Goal: Task Accomplishment & Management: Manage account settings

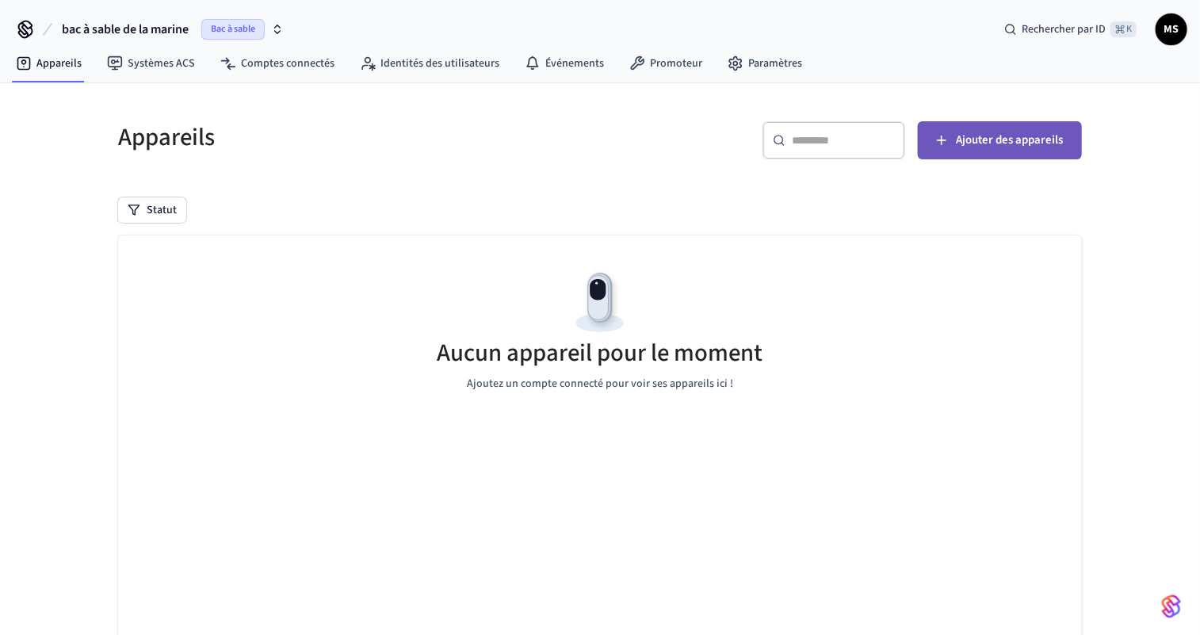
click at [1018, 132] on font "Ajouter des appareils" at bounding box center [1009, 140] width 107 height 17
click at [153, 29] on font "bac à sable de la marine" at bounding box center [125, 29] width 127 height 17
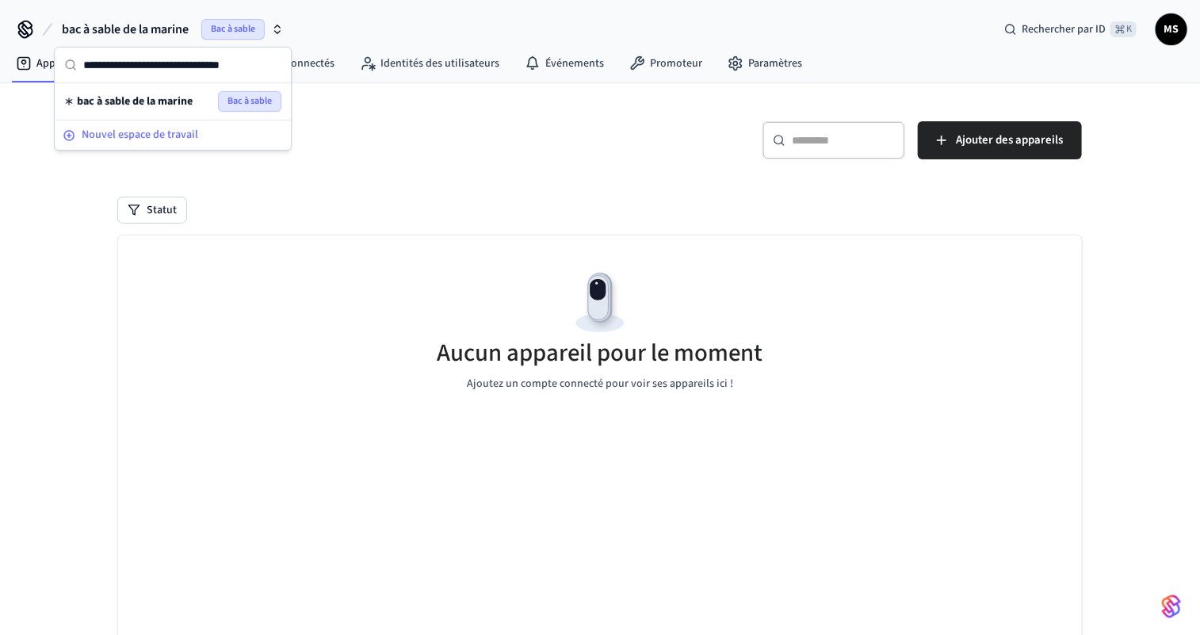
click at [134, 138] on font "Nouvel espace de travail" at bounding box center [140, 135] width 116 height 16
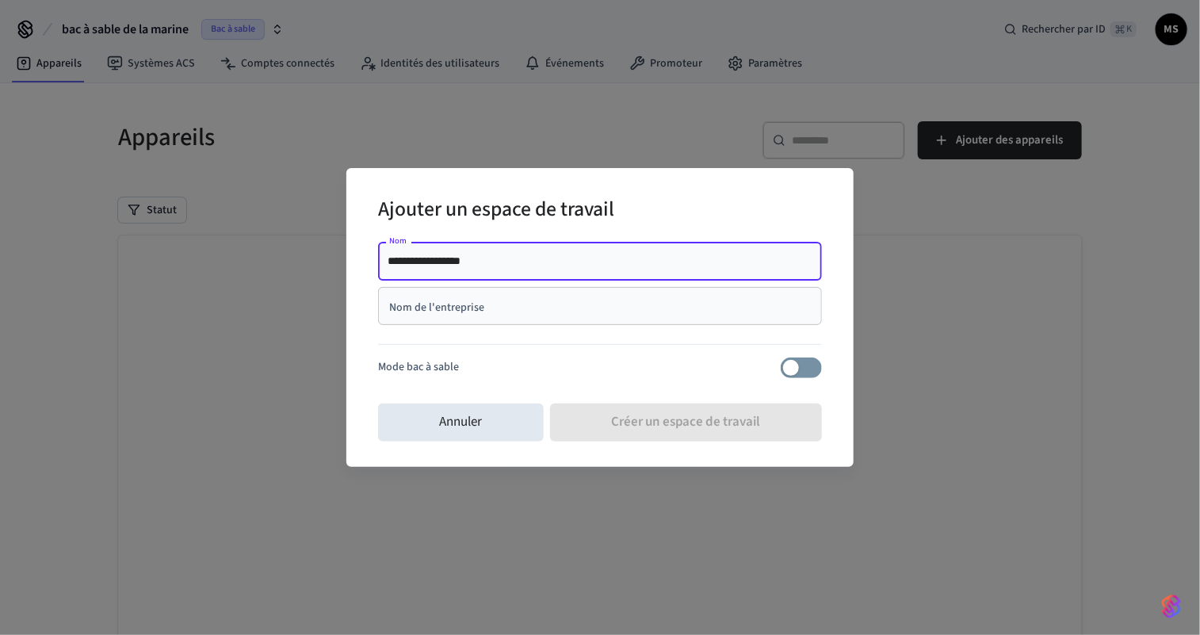
type input "**********"
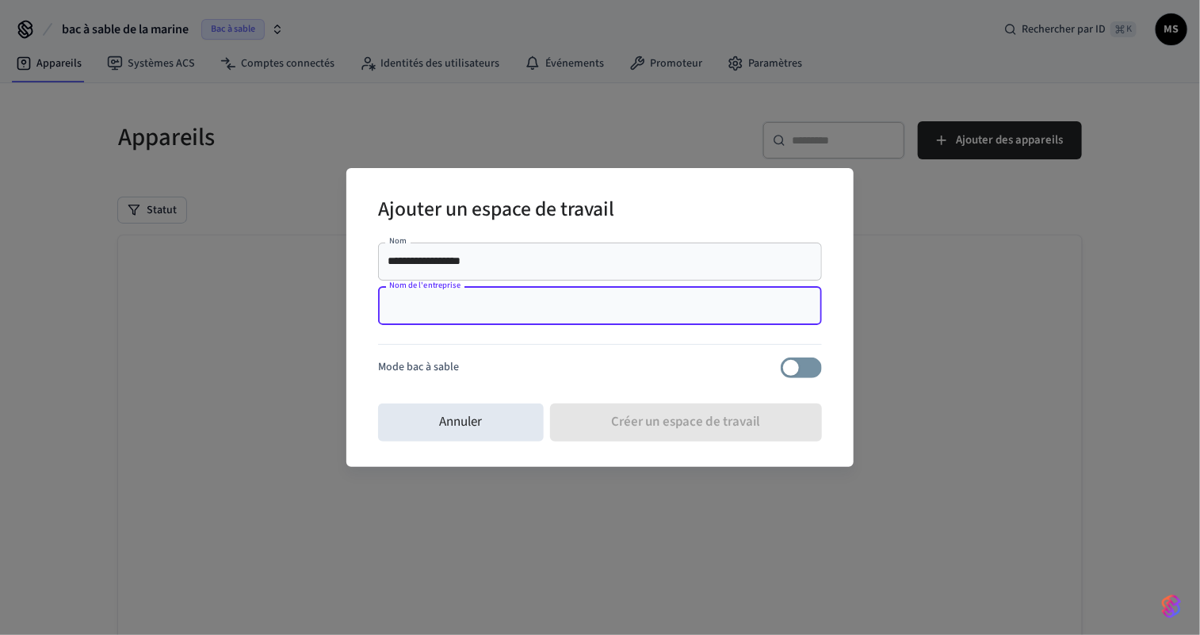
click at [506, 300] on input "Nom de l'entreprise" at bounding box center [600, 306] width 425 height 16
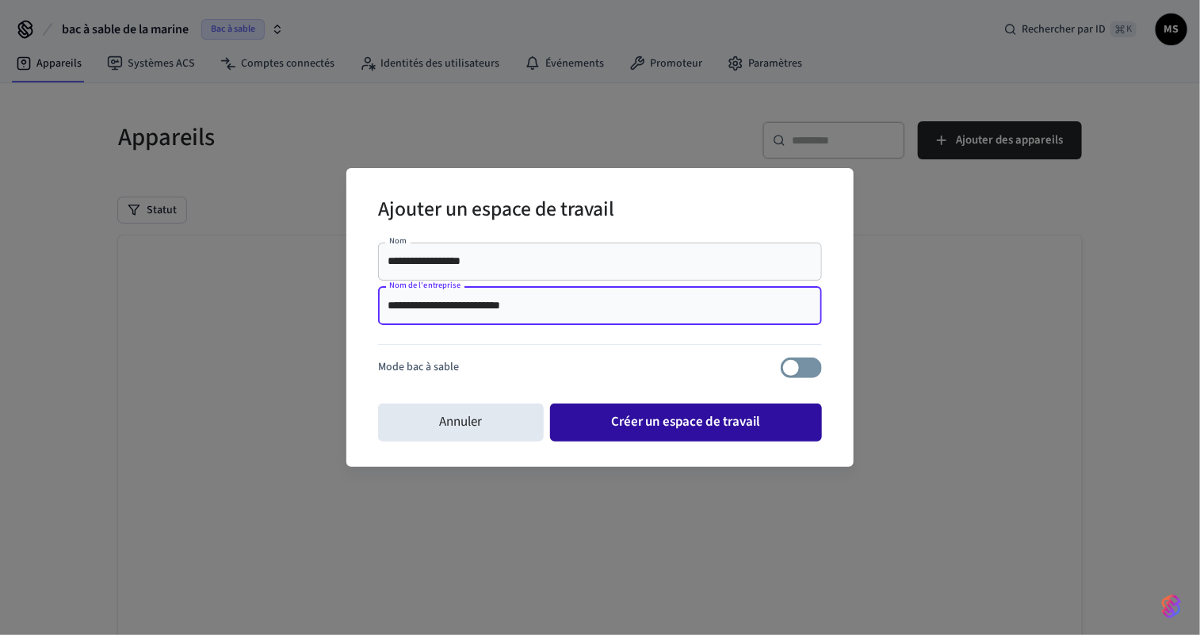
type input "**********"
click at [670, 426] on font "Créer un espace de travail" at bounding box center [686, 421] width 150 height 19
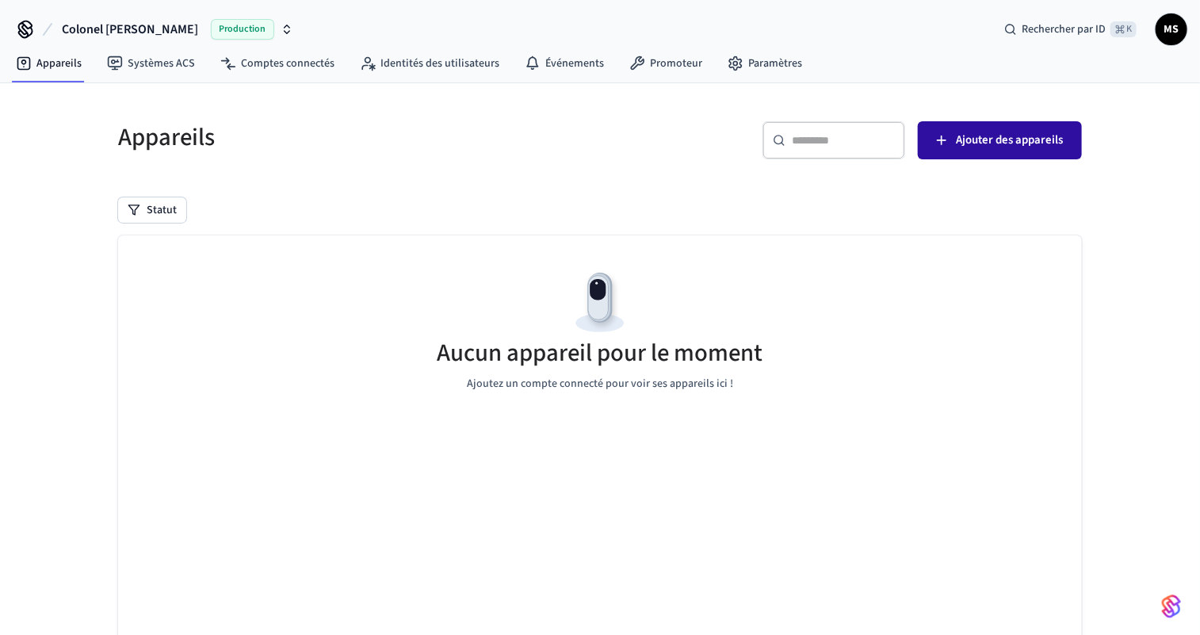
click at [1018, 141] on font "Ajouter des appareils" at bounding box center [1009, 140] width 107 height 17
click at [89, 28] on font "Colonel [PERSON_NAME]" at bounding box center [130, 29] width 136 height 17
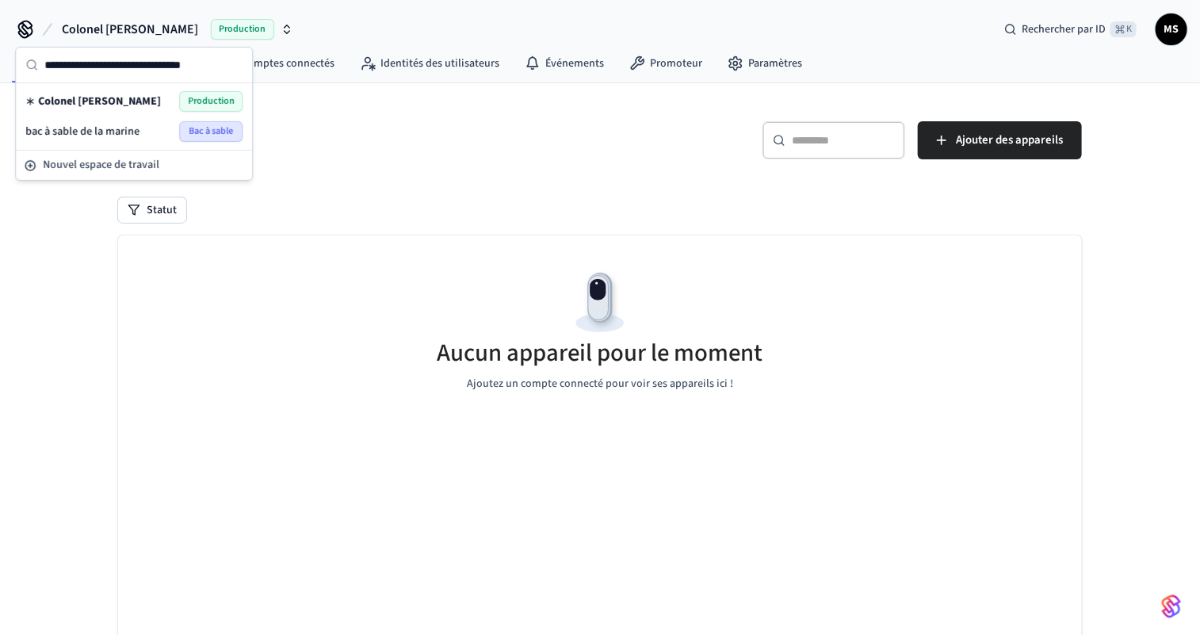
click at [92, 99] on font "Colonel [PERSON_NAME]" at bounding box center [99, 102] width 123 height 16
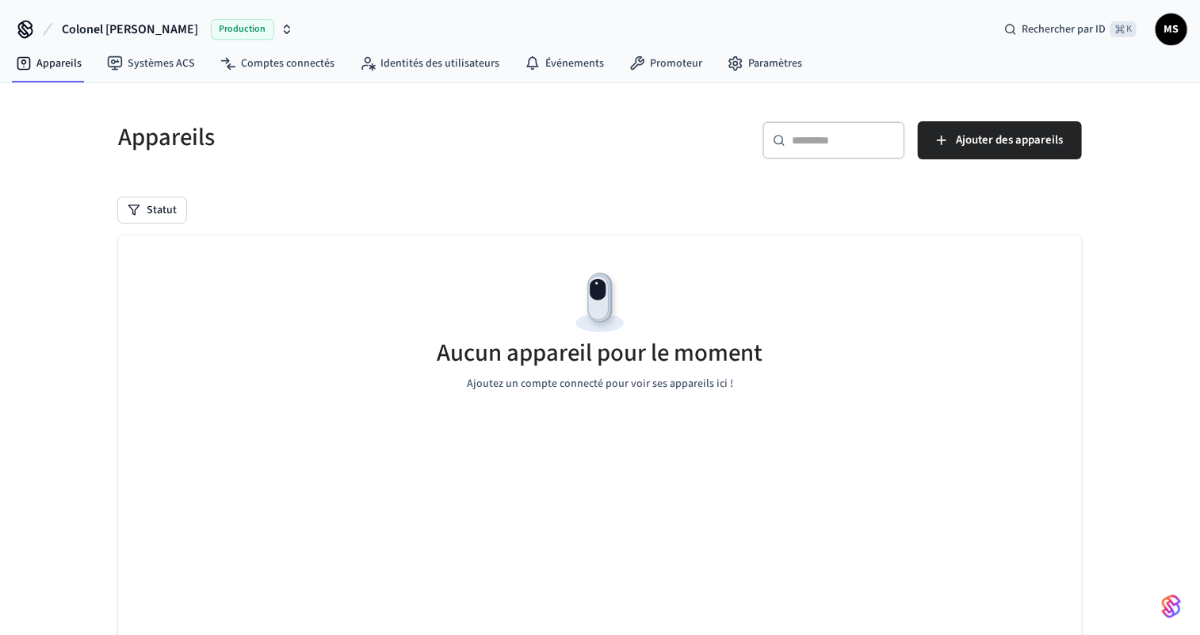
click at [115, 31] on font "Colonel [PERSON_NAME]" at bounding box center [130, 29] width 136 height 17
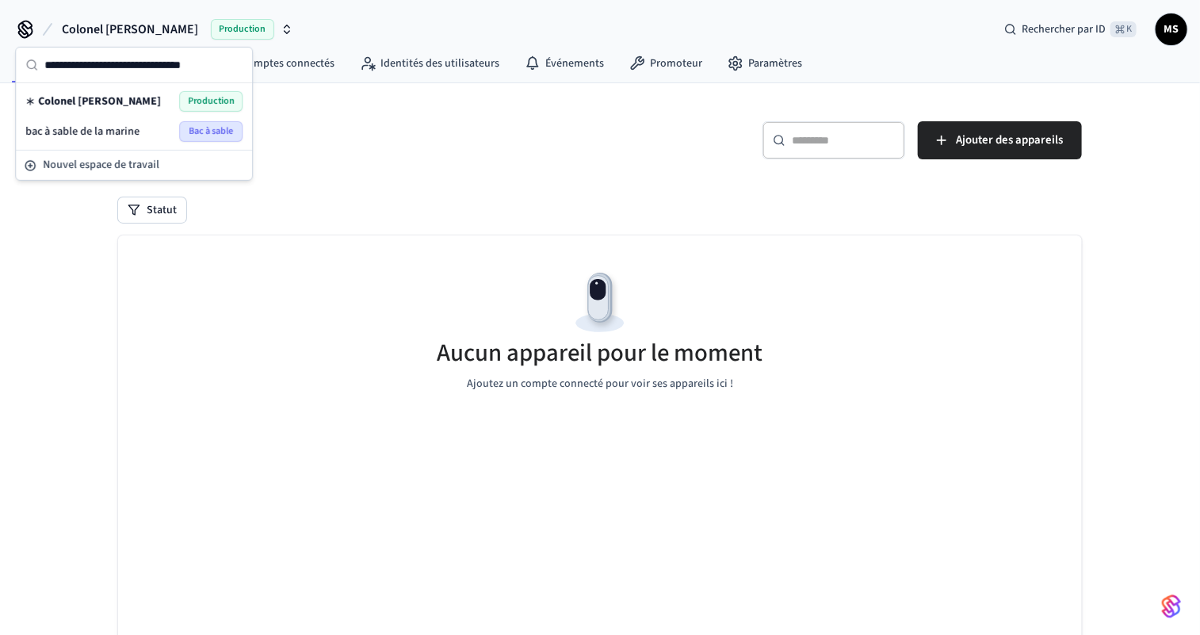
click at [200, 101] on font "Production" at bounding box center [211, 100] width 47 height 13
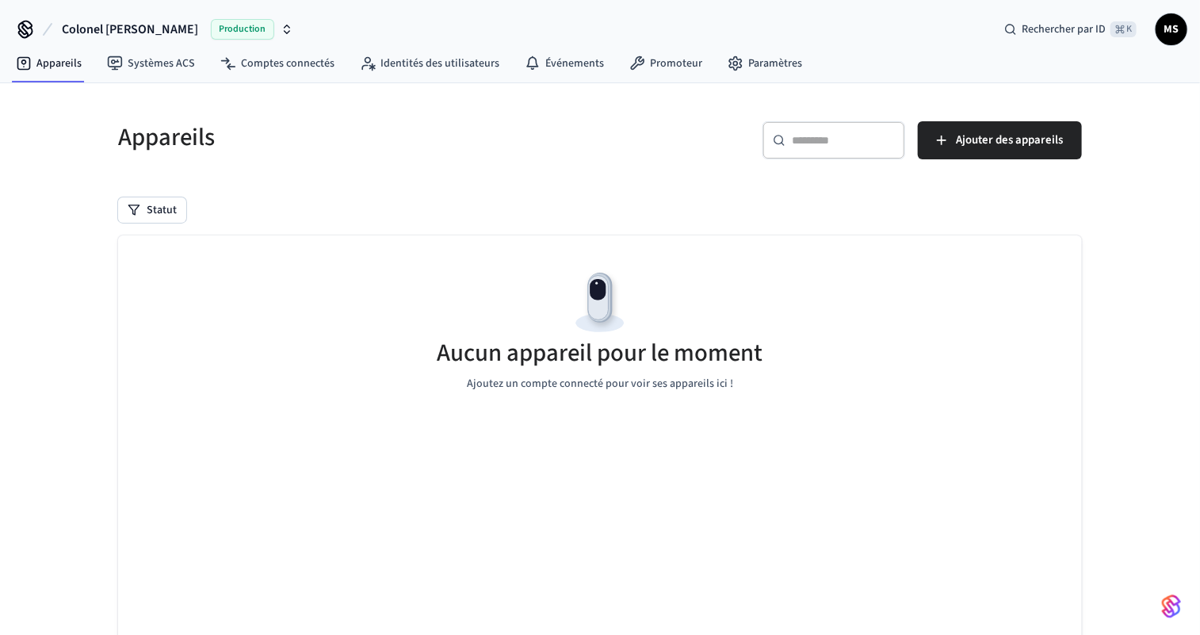
click at [95, 29] on font "Colonel [PERSON_NAME]" at bounding box center [130, 29] width 136 height 17
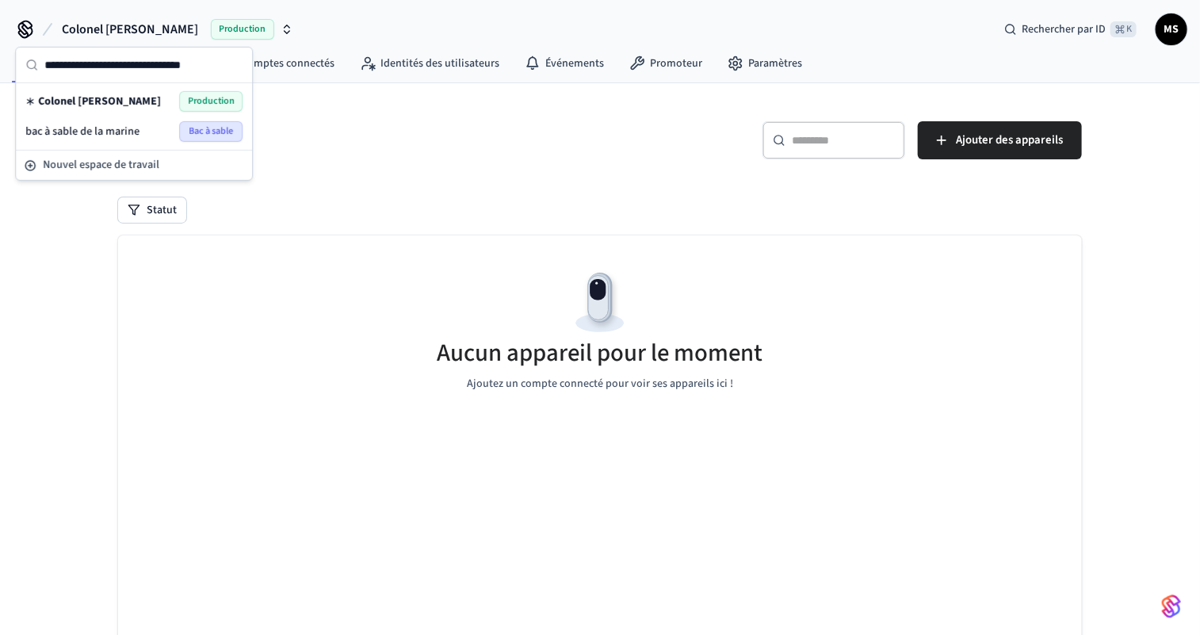
click at [281, 27] on icon "button" at bounding box center [287, 29] width 13 height 13
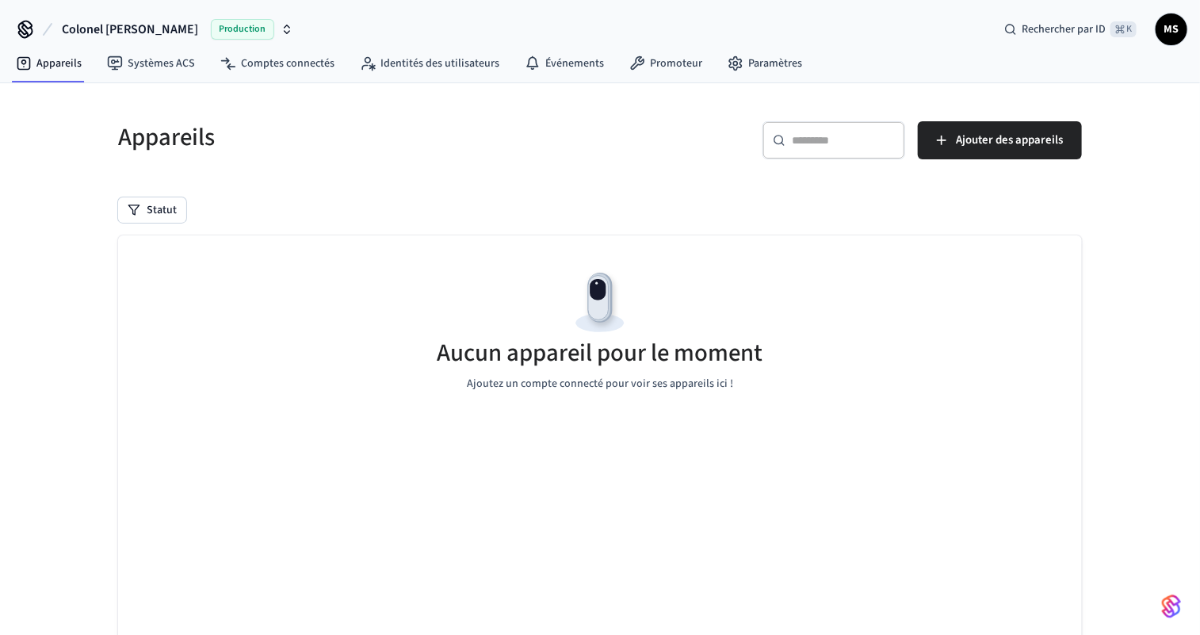
click at [281, 27] on icon "button" at bounding box center [287, 29] width 13 height 13
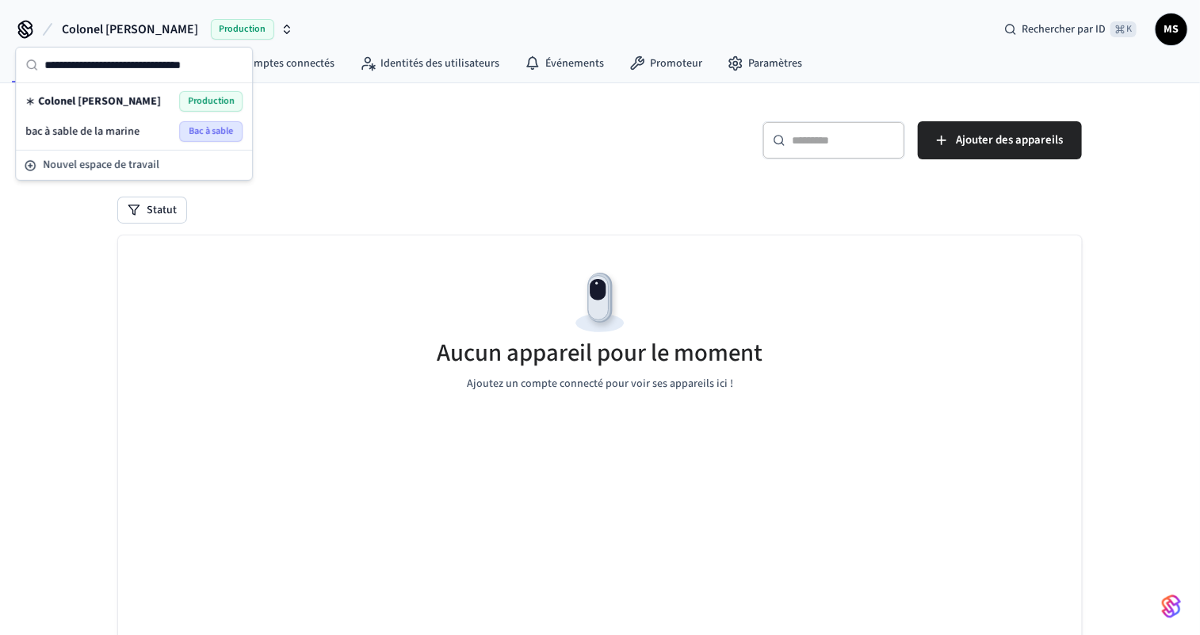
click at [59, 100] on font "Colonel [PERSON_NAME]" at bounding box center [99, 102] width 123 height 16
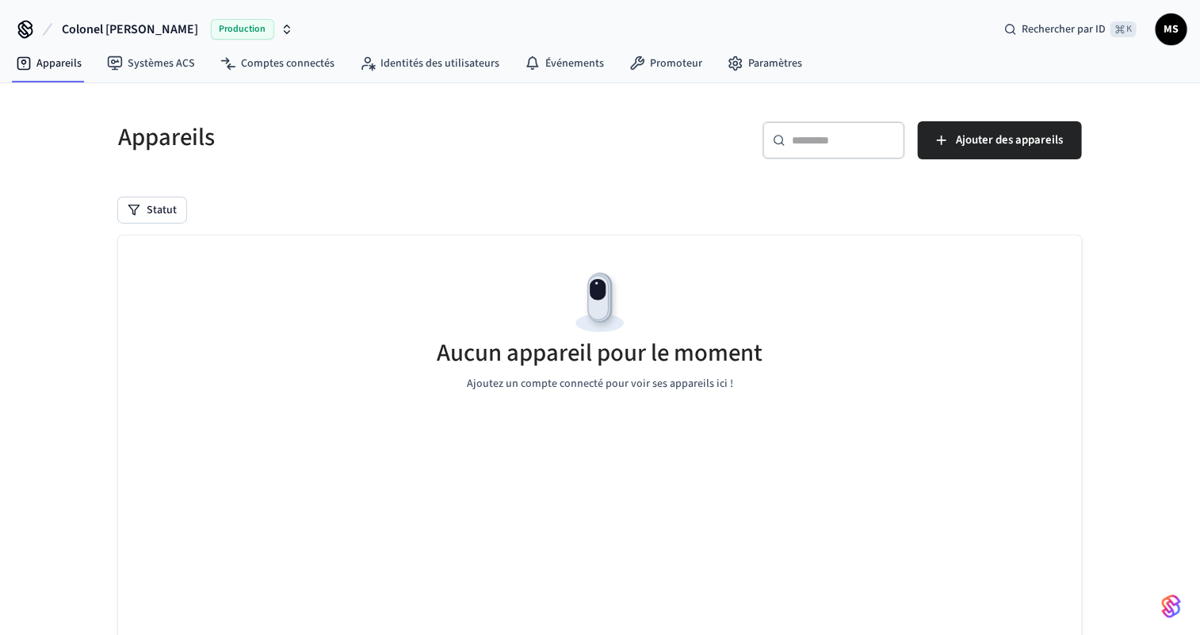
click at [26, 30] on icon at bounding box center [25, 29] width 25 height 25
click at [1165, 32] on font "MS" at bounding box center [1171, 29] width 15 height 16
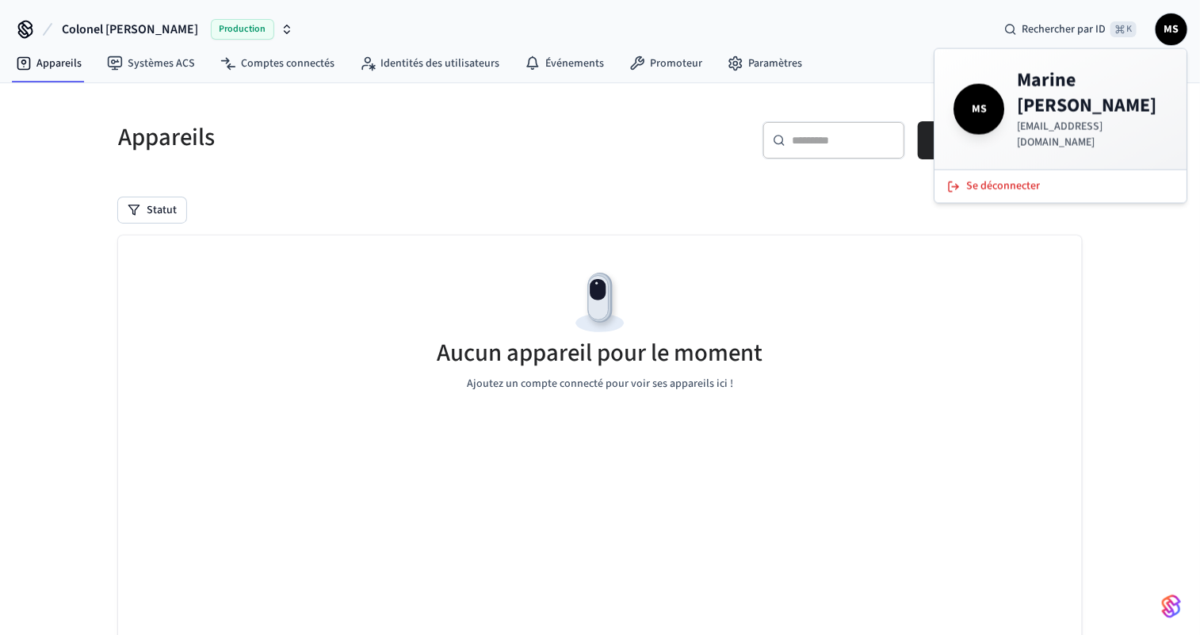
click at [81, 29] on font "Colonel [PERSON_NAME]" at bounding box center [130, 29] width 136 height 17
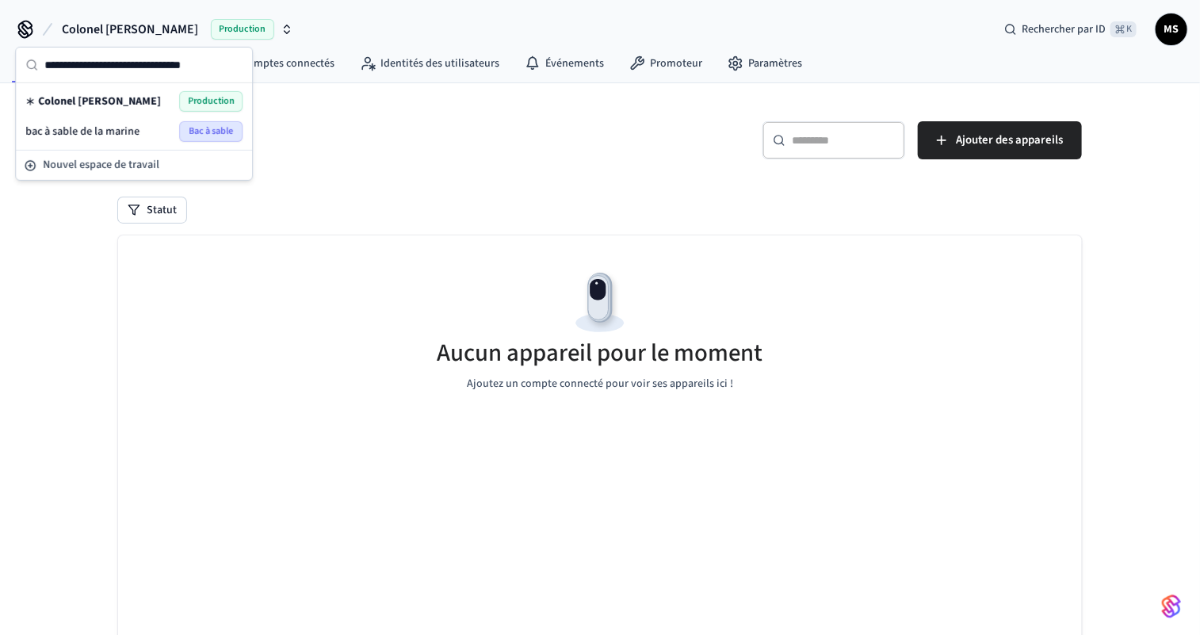
click at [109, 103] on font "Colonel [PERSON_NAME]" at bounding box center [99, 102] width 123 height 16
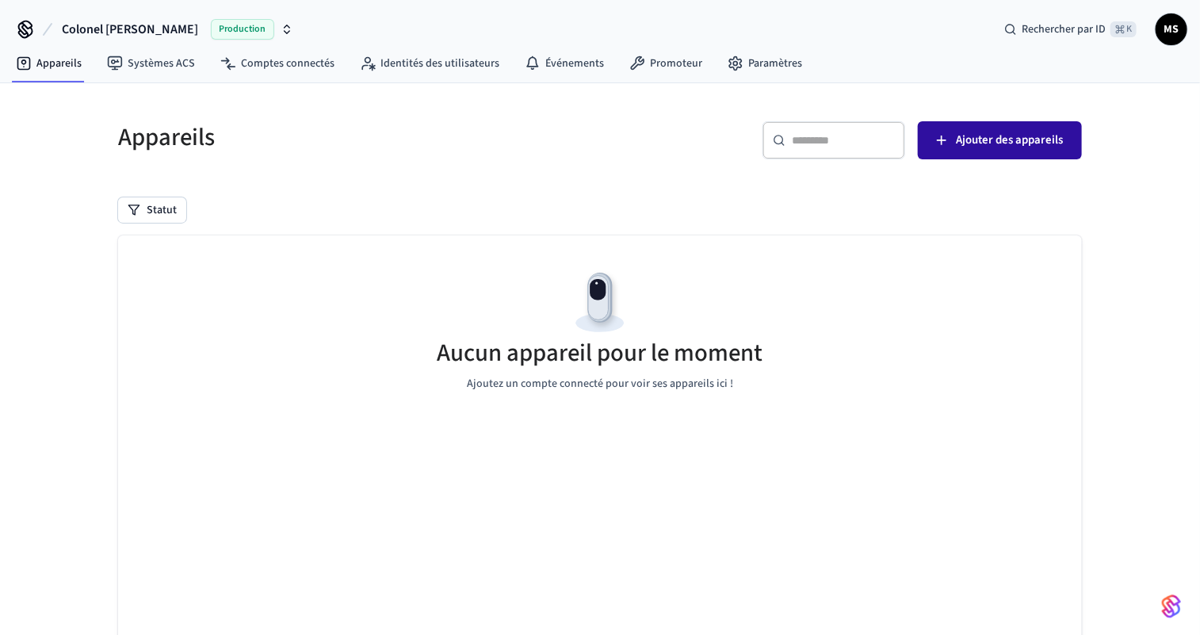
click at [1021, 149] on span "Ajouter des appareils" at bounding box center [1009, 140] width 107 height 21
click at [976, 137] on font "Ajouter des appareils" at bounding box center [1009, 140] width 107 height 17
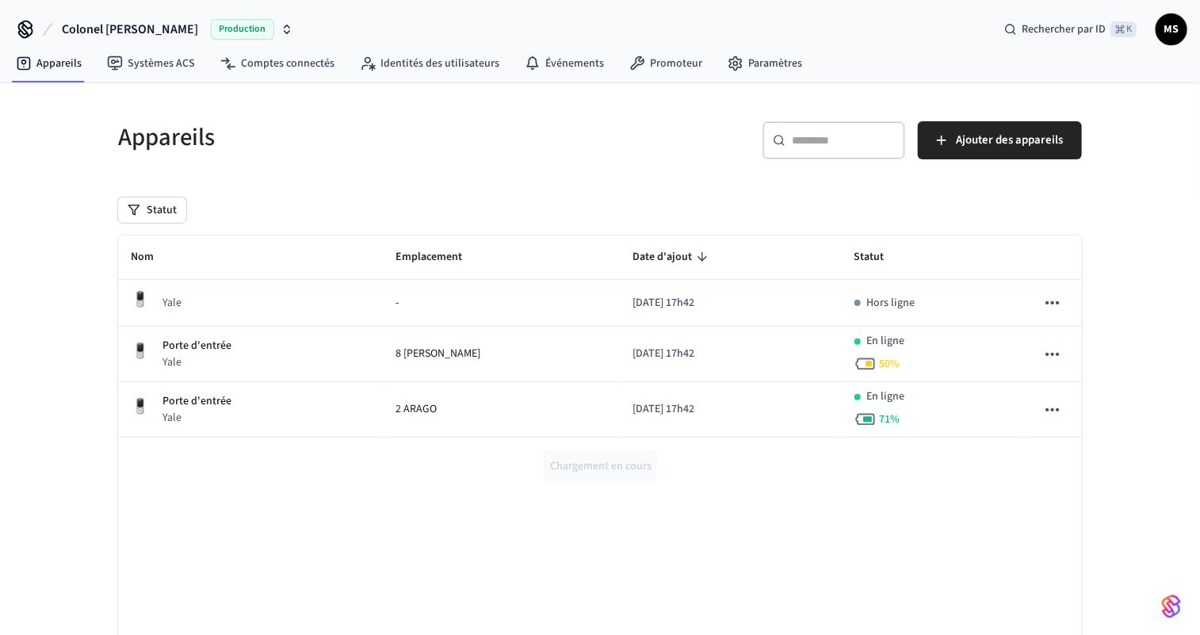
click at [589, 457] on div "Chargement en cours" at bounding box center [600, 465] width 964 height 57
click at [590, 468] on font "Charger plus" at bounding box center [600, 466] width 60 height 16
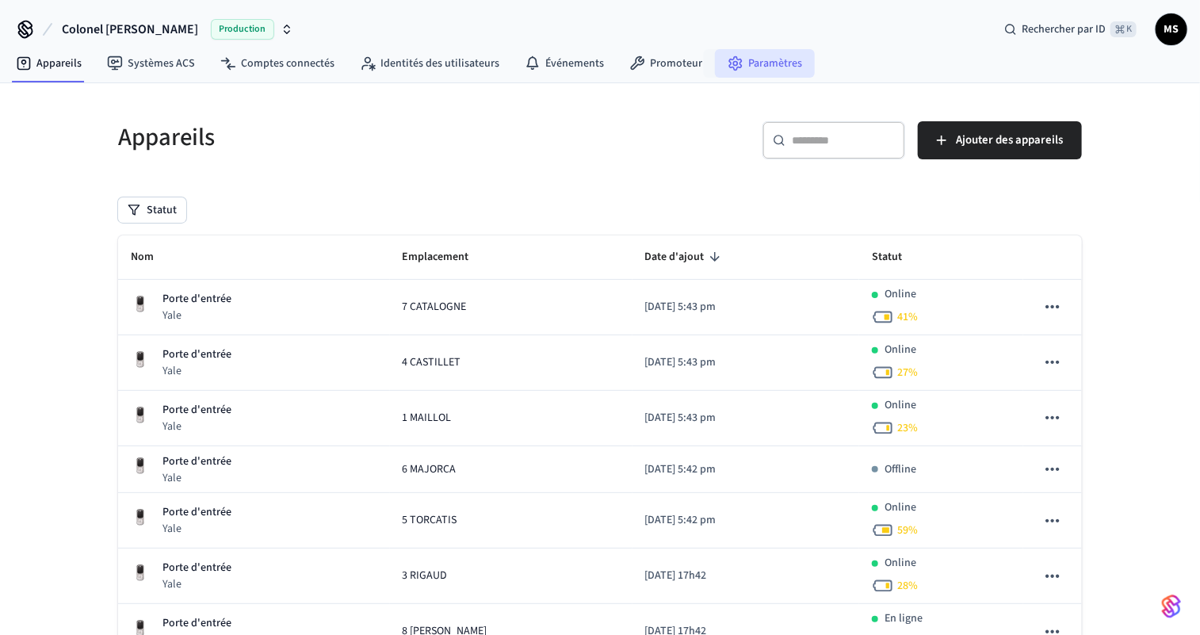
click at [751, 59] on font "Paramètres" at bounding box center [775, 63] width 54 height 16
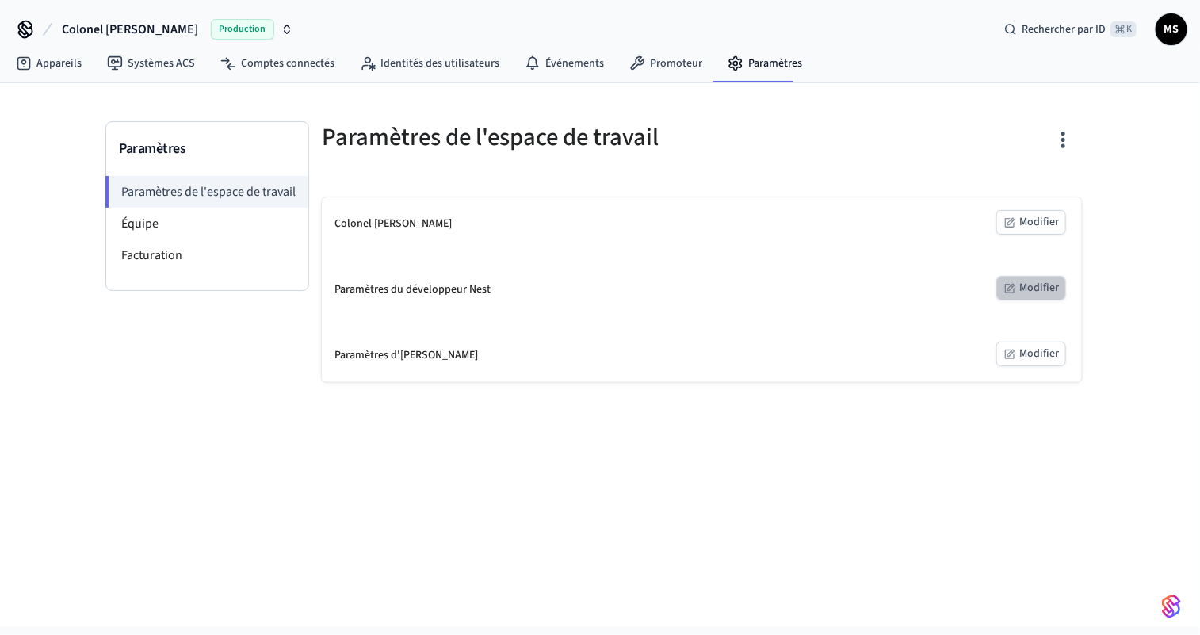
click at [1030, 288] on font "Modifier" at bounding box center [1039, 288] width 40 height 16
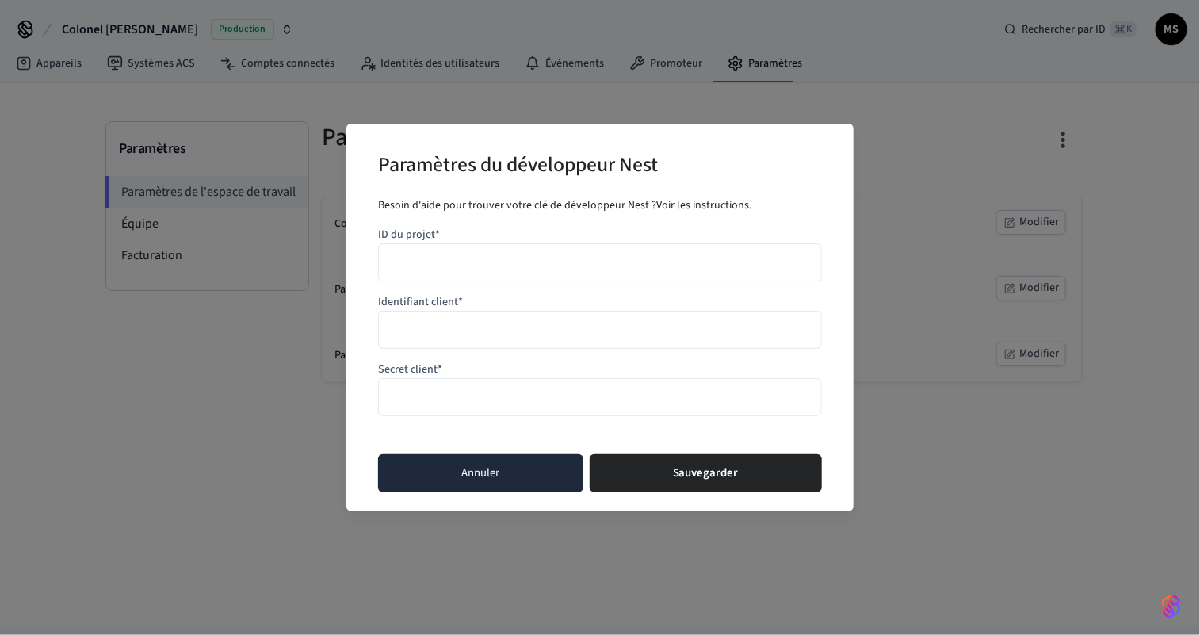
click at [456, 471] on button "Annuler" at bounding box center [480, 473] width 205 height 38
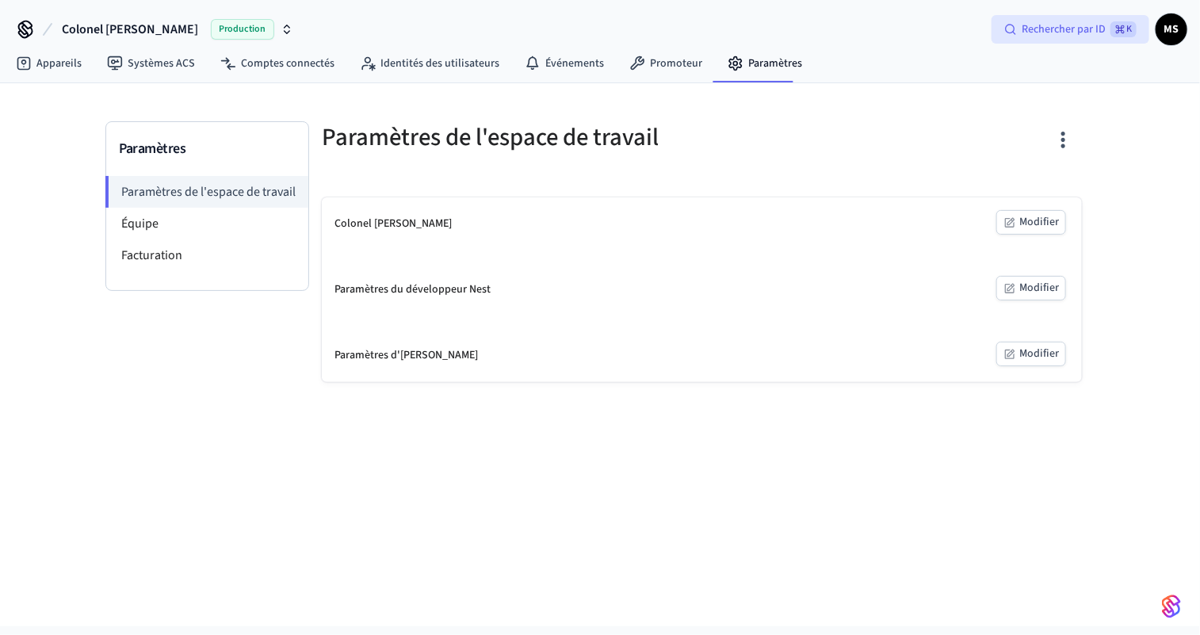
click at [1060, 25] on font "Rechercher par ID" at bounding box center [1063, 29] width 84 height 16
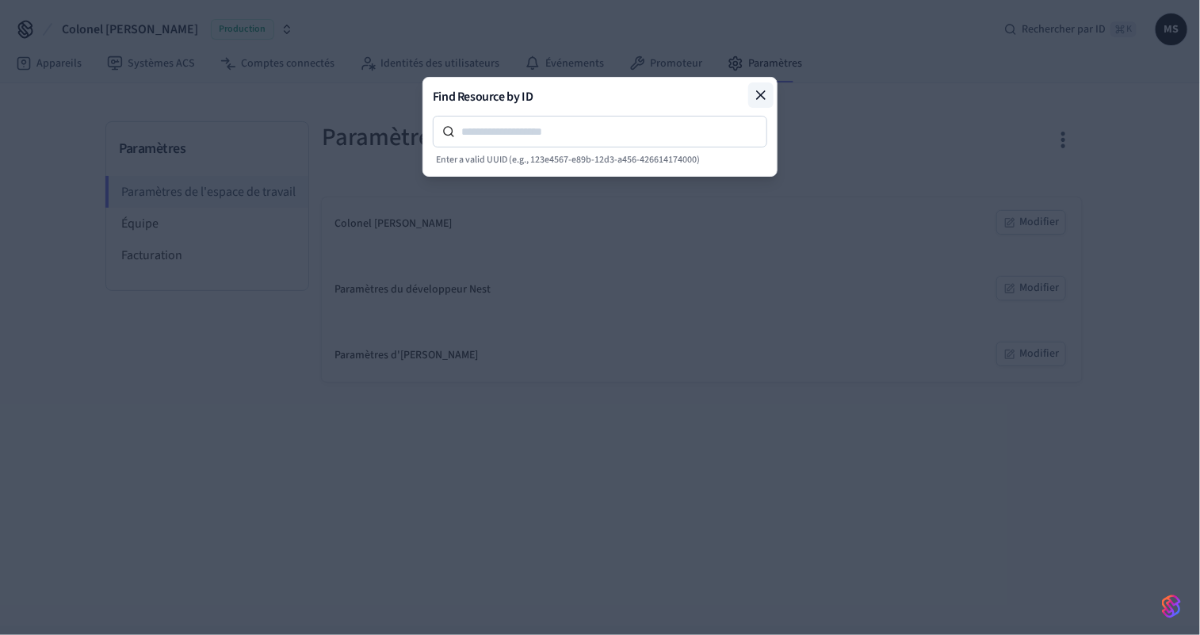
click at [762, 93] on icon at bounding box center [761, 95] width 16 height 16
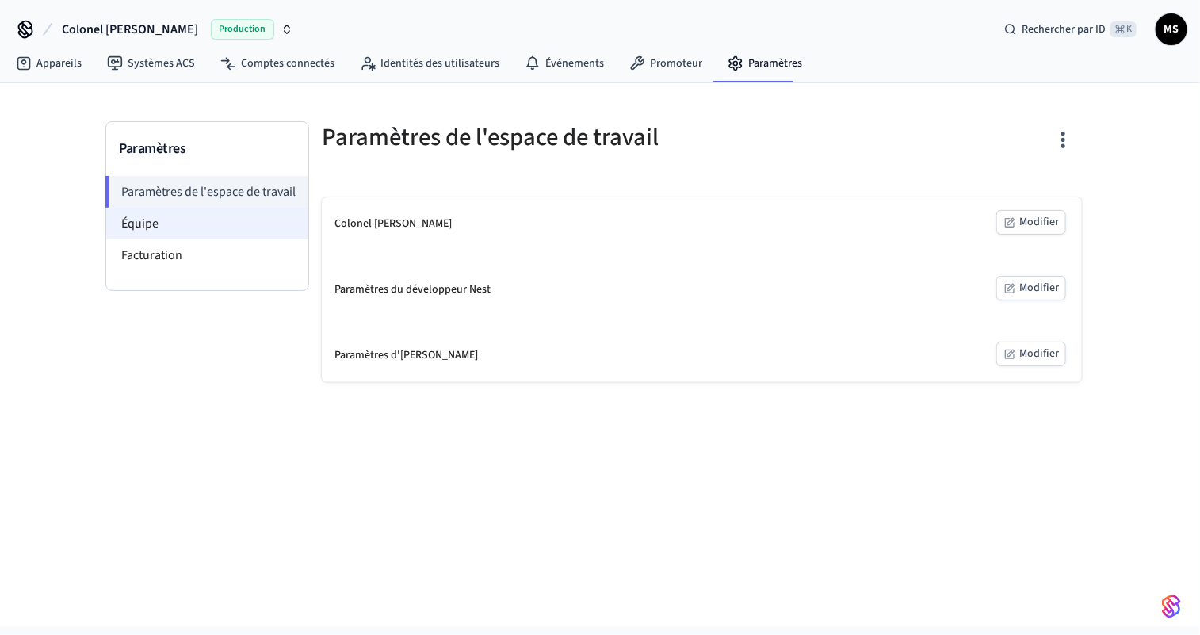
click at [152, 215] on font "Équipe" at bounding box center [139, 223] width 37 height 17
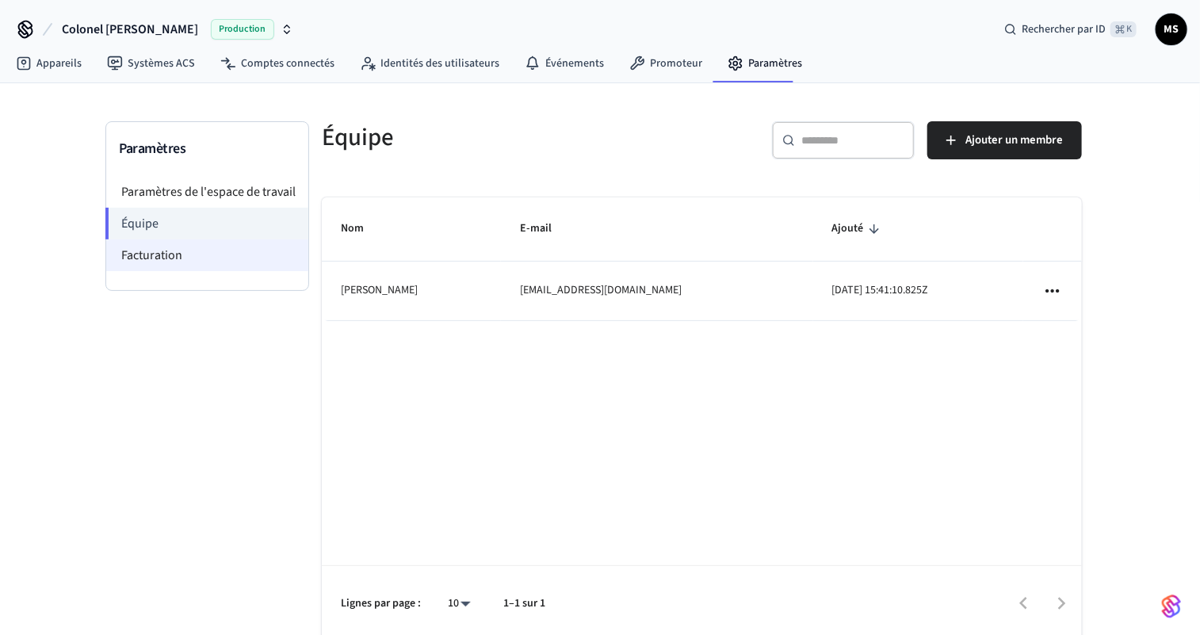
click at [142, 247] on font "Facturation" at bounding box center [151, 254] width 61 height 17
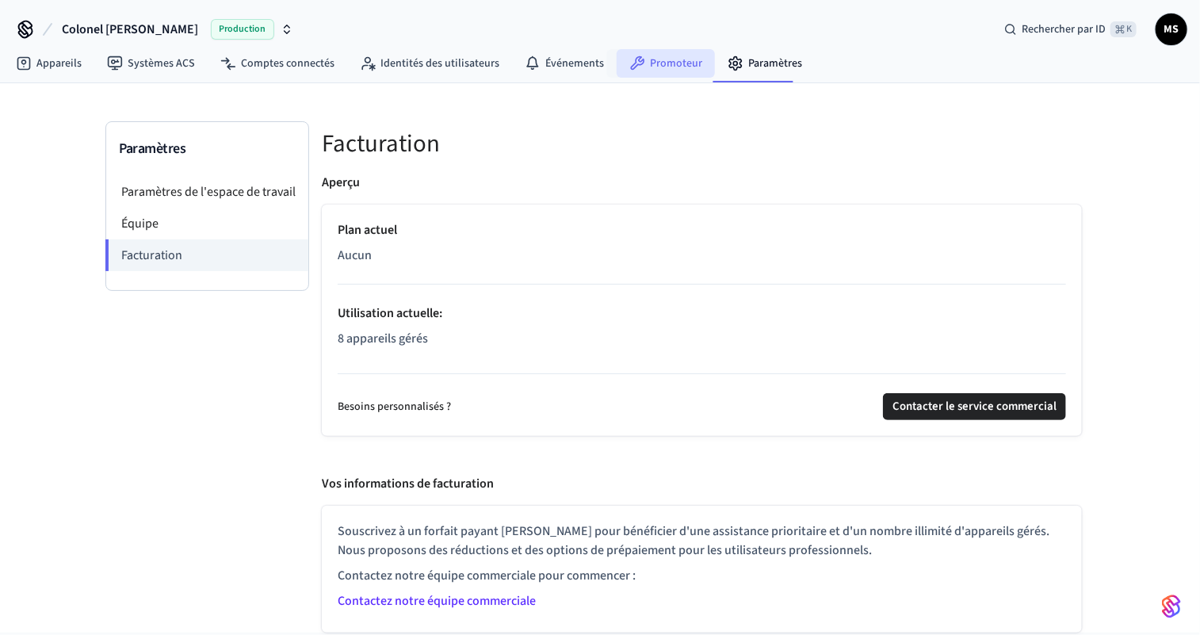
click at [677, 63] on font "Promoteur" at bounding box center [676, 63] width 52 height 16
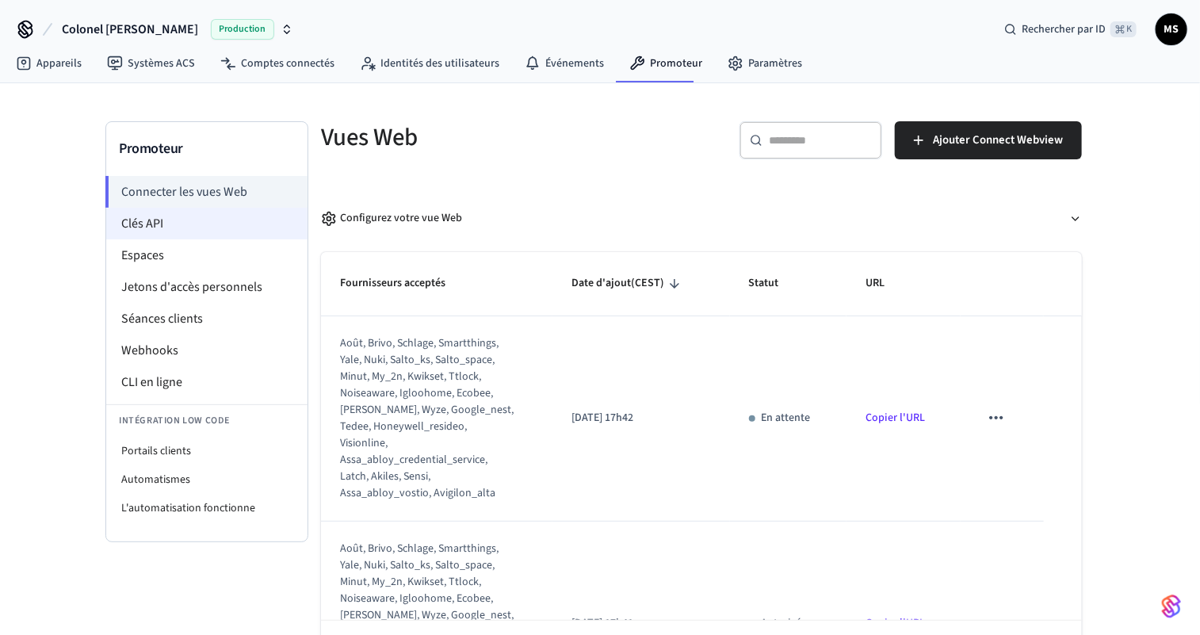
click at [138, 219] on font "Clés API" at bounding box center [142, 223] width 42 height 17
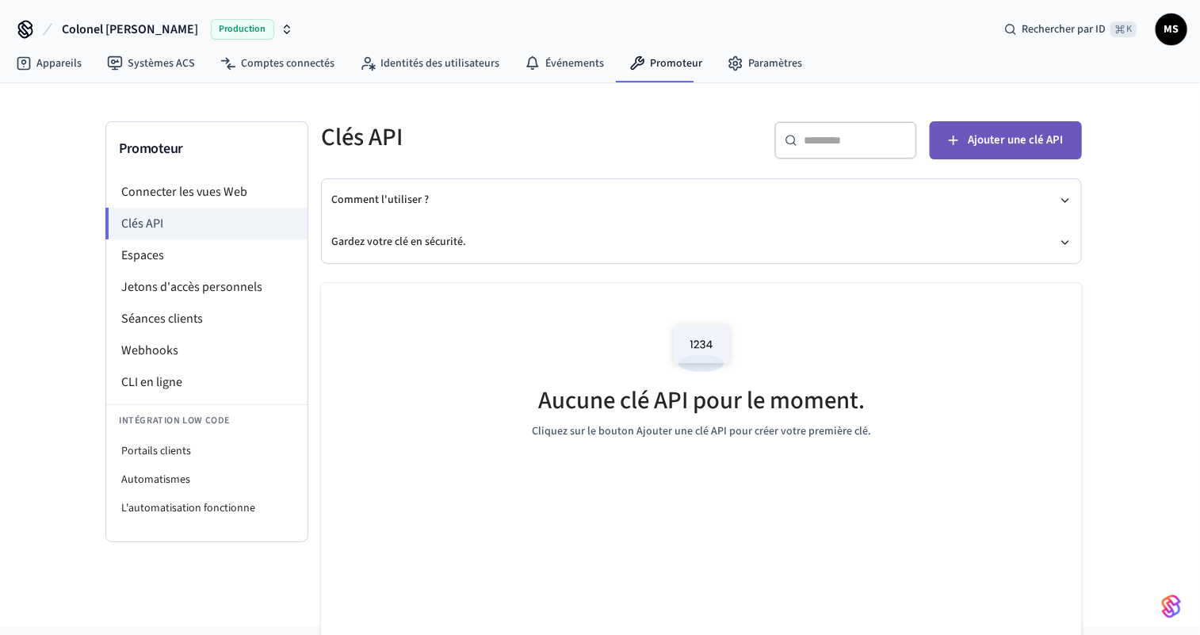
click at [1019, 133] on font "Ajouter une clé API" at bounding box center [1015, 140] width 95 height 17
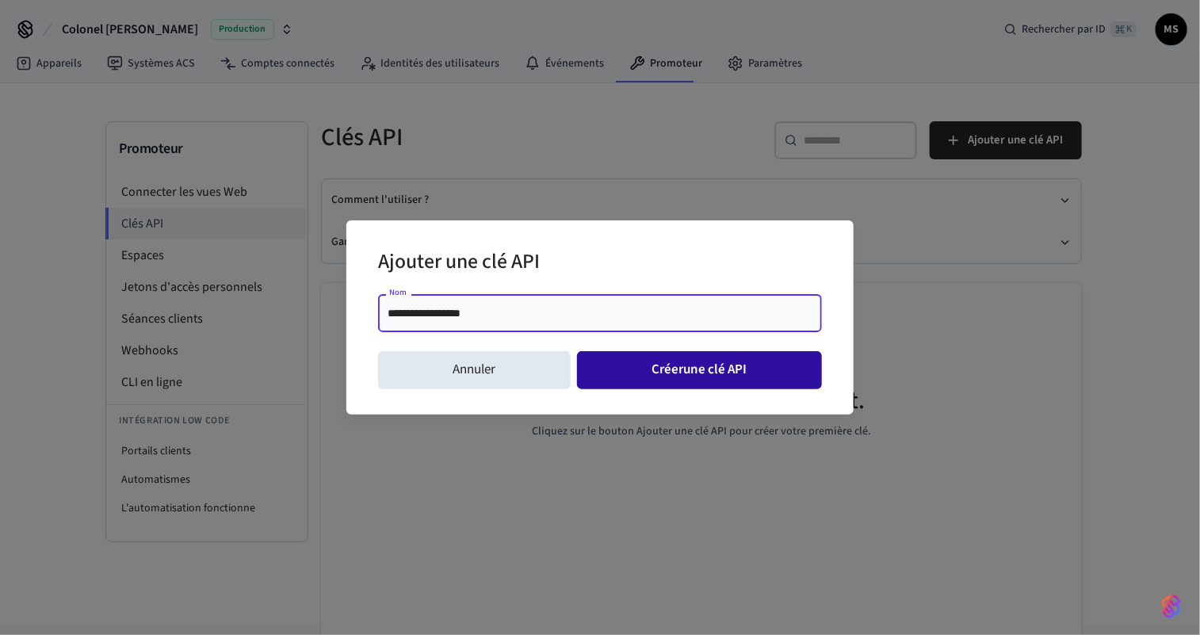
type input "**********"
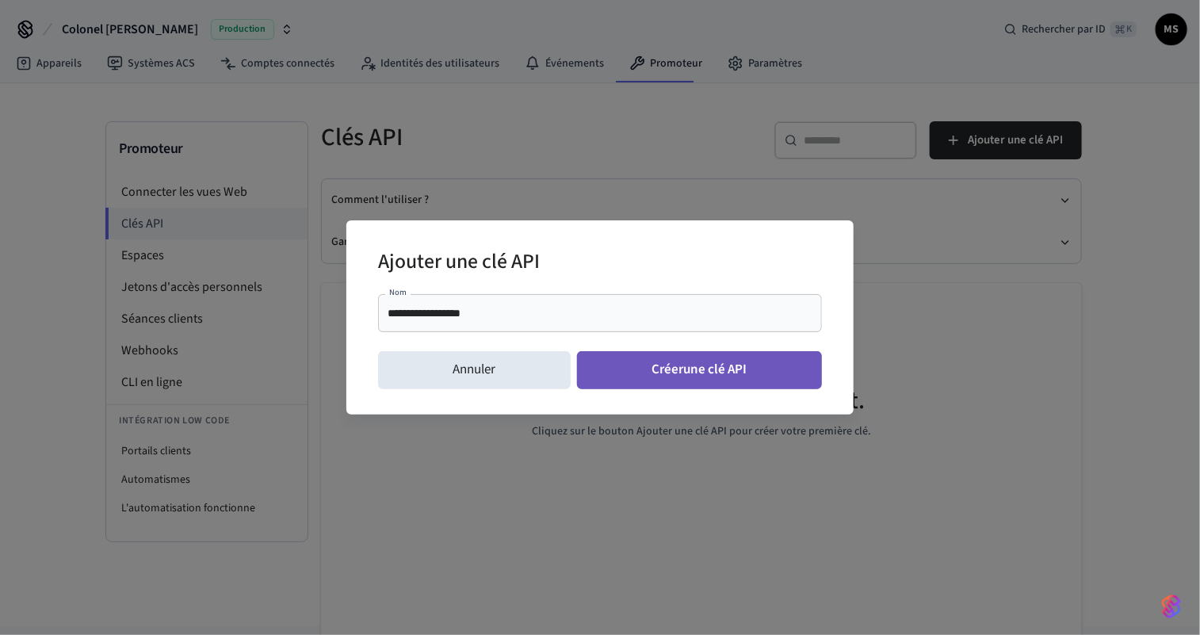
click at [743, 367] on font "une clé API" at bounding box center [715, 369] width 63 height 19
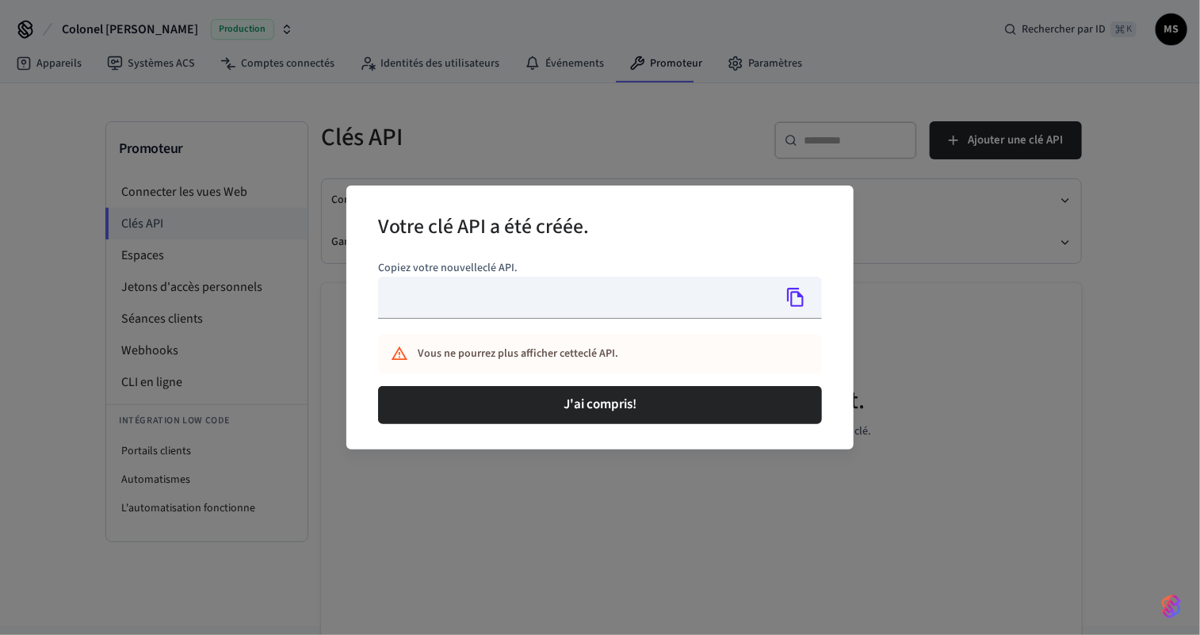
type input "**********"
click at [798, 299] on icon "Copie" at bounding box center [795, 297] width 21 height 21
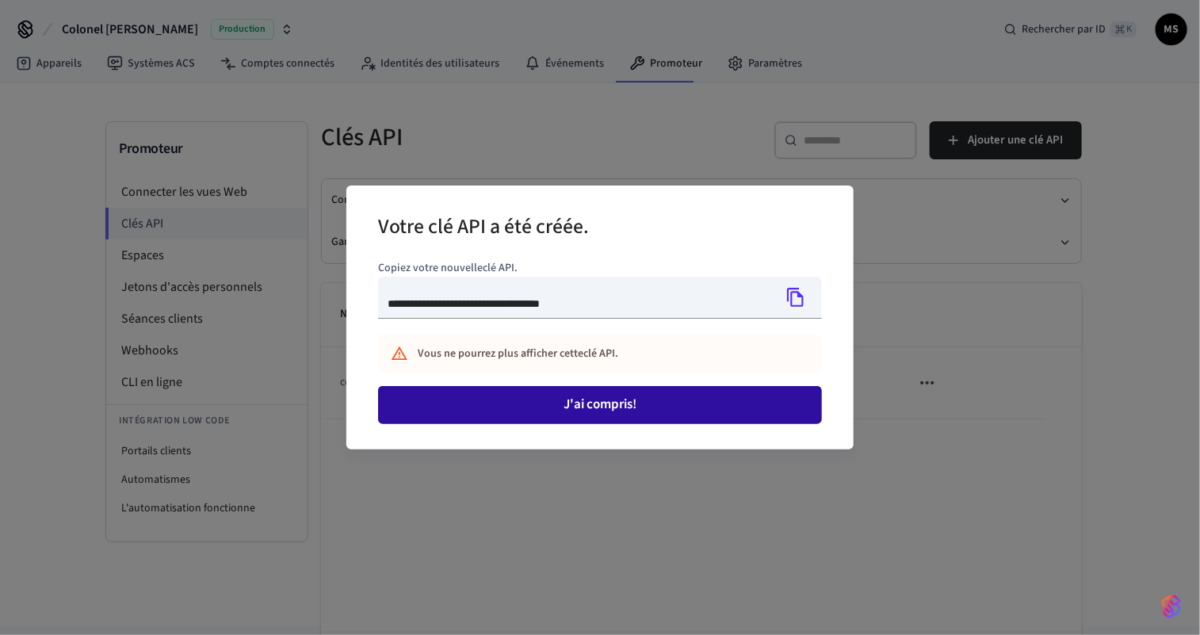
click at [598, 406] on font "J'ai compris!" at bounding box center [599, 404] width 73 height 19
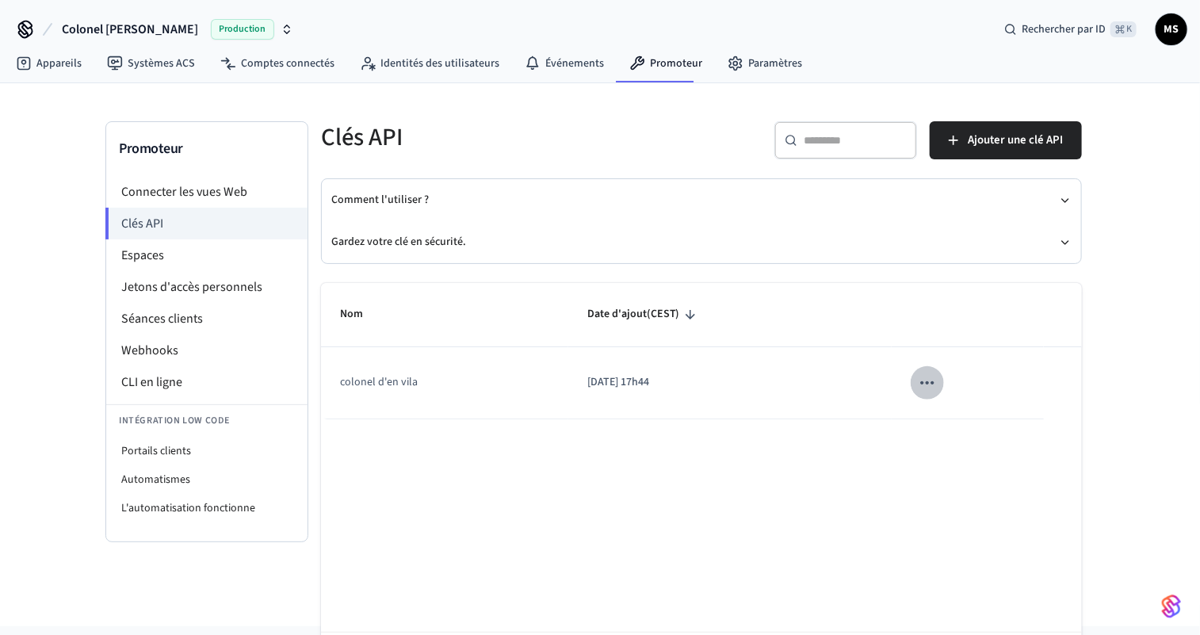
click at [925, 379] on icon "table collante" at bounding box center [927, 382] width 21 height 21
click at [924, 380] on div at bounding box center [600, 317] width 1200 height 635
click at [642, 374] on font "[DATE] 17h44" at bounding box center [618, 382] width 62 height 16
click at [388, 374] on font "colonel d'en vila" at bounding box center [379, 382] width 78 height 16
click at [166, 254] on li "Espaces" at bounding box center [206, 255] width 201 height 32
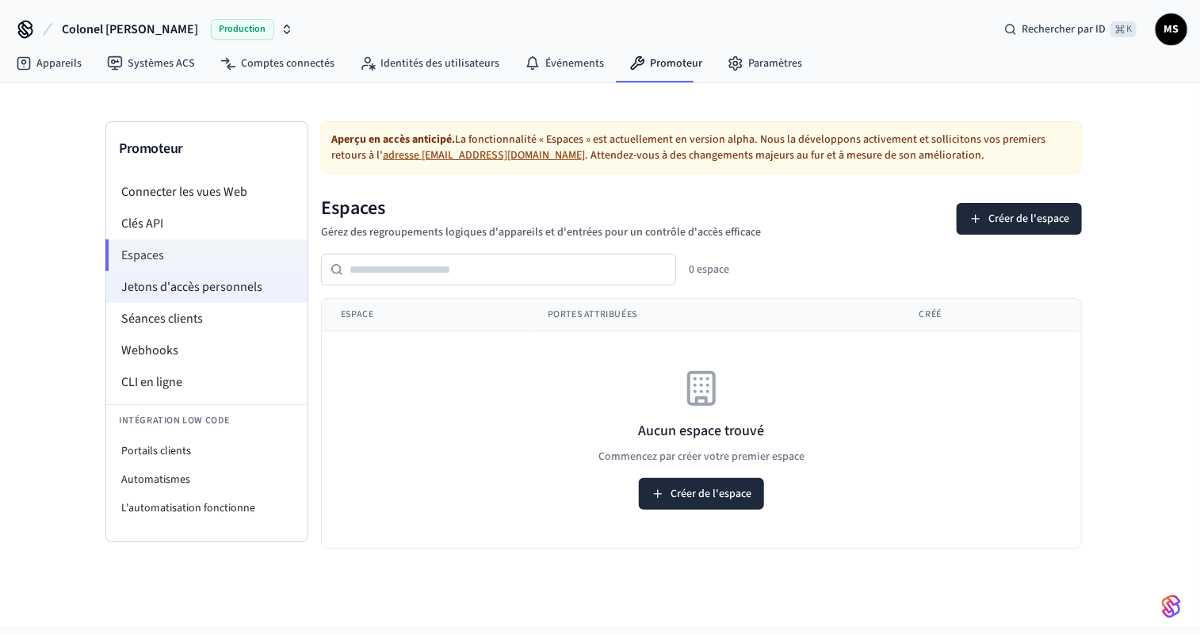
click at [164, 274] on li "Jetons d'accès personnels" at bounding box center [206, 287] width 201 height 32
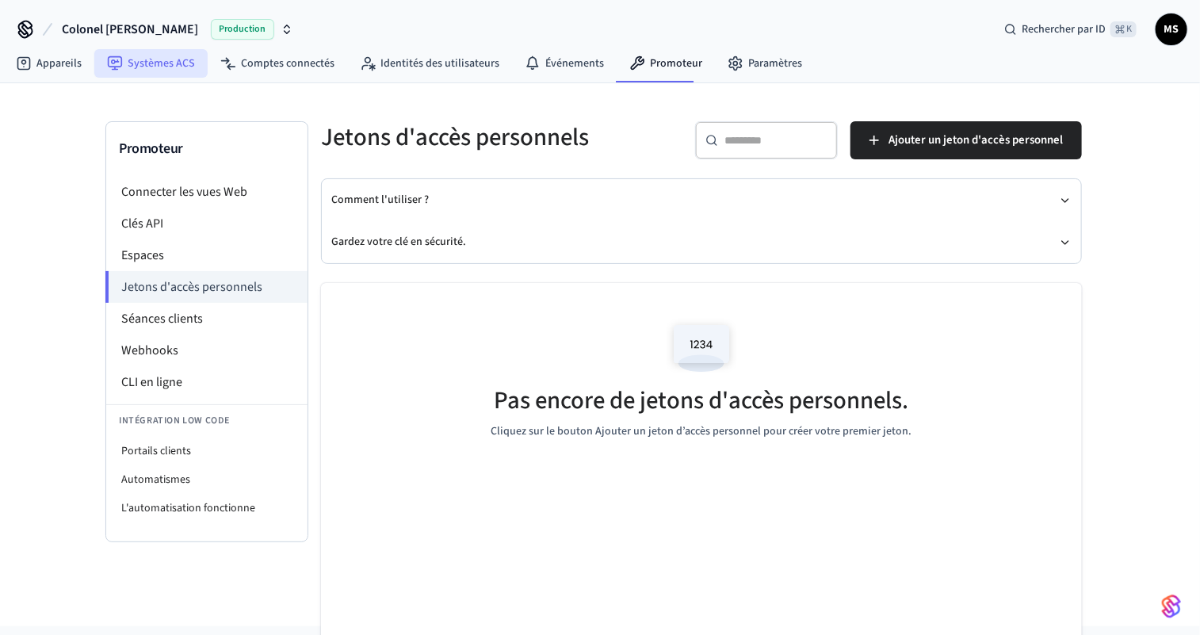
click at [124, 67] on link "Systèmes ACS" at bounding box center [150, 63] width 113 height 29
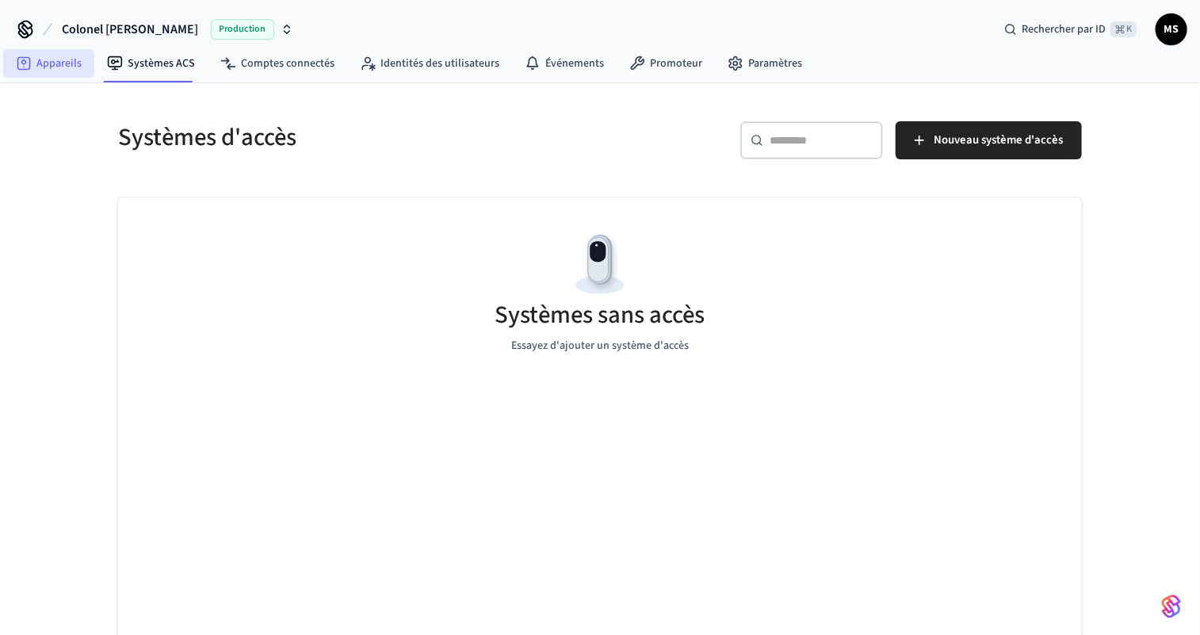
click at [59, 63] on font "Appareils" at bounding box center [58, 63] width 45 height 16
